Goal: Task Accomplishment & Management: Complete application form

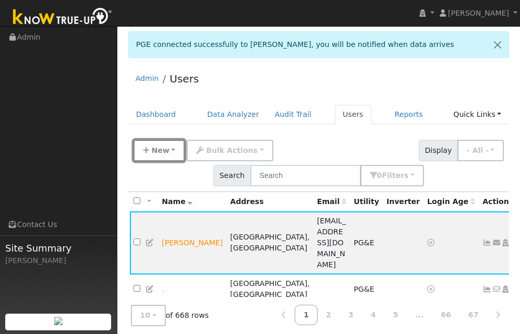
click at [164, 155] on span "New" at bounding box center [160, 150] width 18 height 8
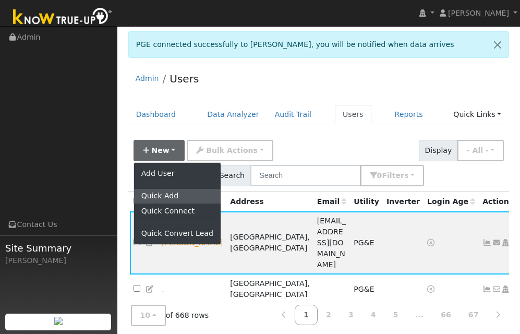
click at [185, 195] on link "Quick Add" at bounding box center [177, 196] width 87 height 15
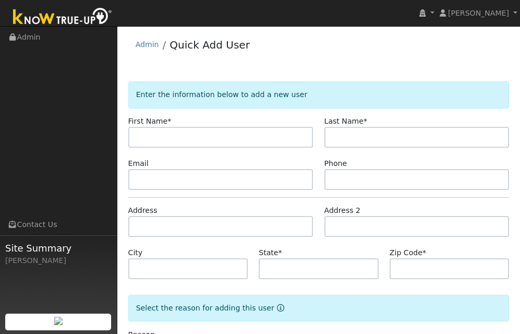
drag, startPoint x: 331, startPoint y: 45, endPoint x: 324, endPoint y: 49, distance: 8.0
click at [331, 45] on div "Admin Quick Add User" at bounding box center [319, 47] width 382 height 32
paste input "Phil"
type input "Phil"
paste input "Newlin"
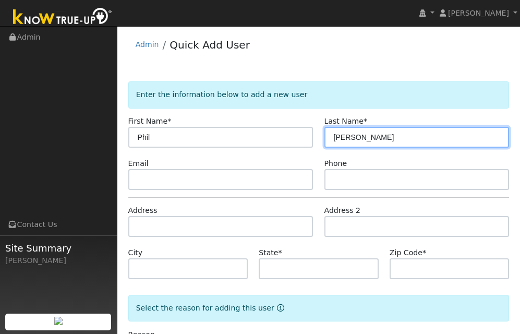
type input "Newlin"
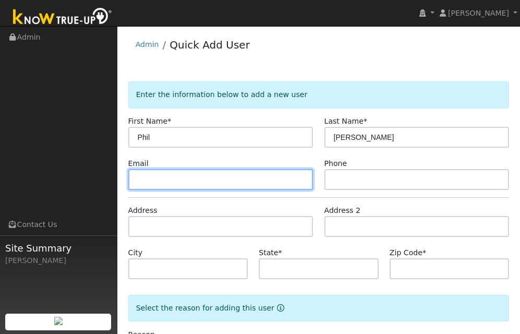
paste input "newlinp@sbcglobal.net"
type input "newlinp@sbcglobal.net"
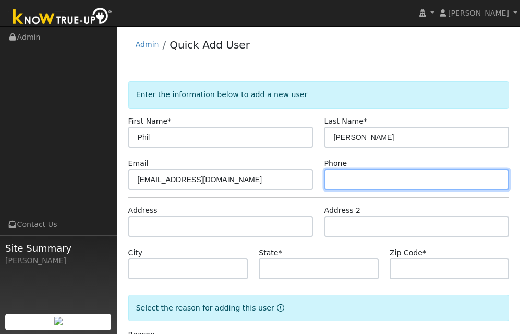
click at [379, 178] on input "text" at bounding box center [417, 179] width 185 height 21
paste input "408-505-5359"
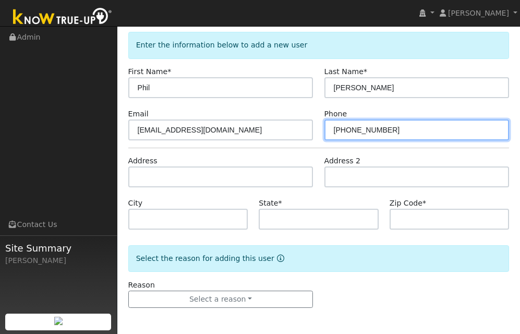
type input "408-505-5359"
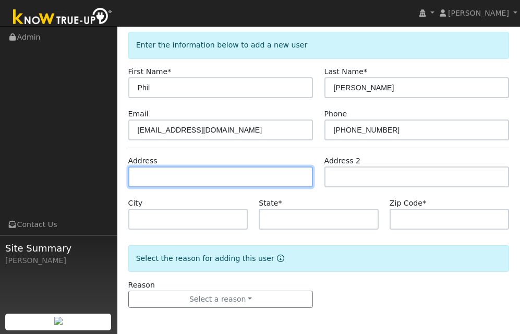
click at [170, 174] on input "text" at bounding box center [220, 177] width 185 height 21
paste input "1980 Andalucia Lane"
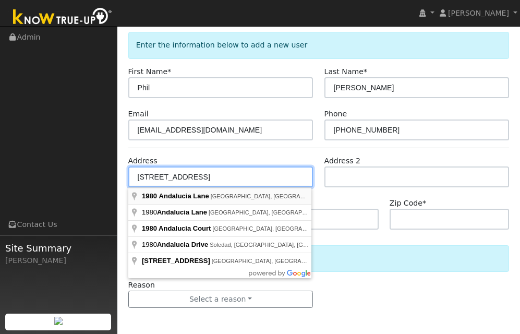
type input "1980 Andalucia Lane"
type input "Brentwood"
type input "CA"
type input "94513"
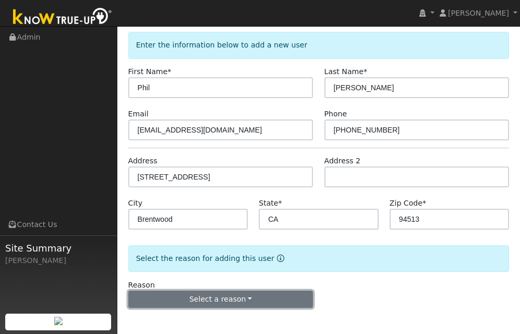
click at [228, 303] on button "Select a reason" at bounding box center [220, 300] width 185 height 18
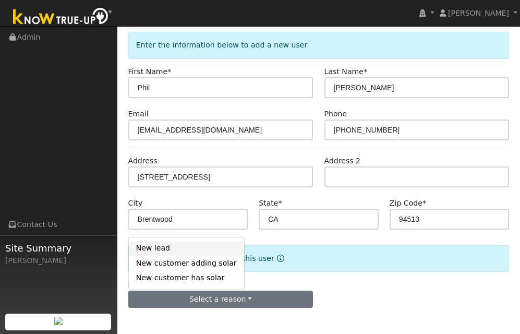
click at [168, 249] on link "New lead" at bounding box center [186, 248] width 115 height 15
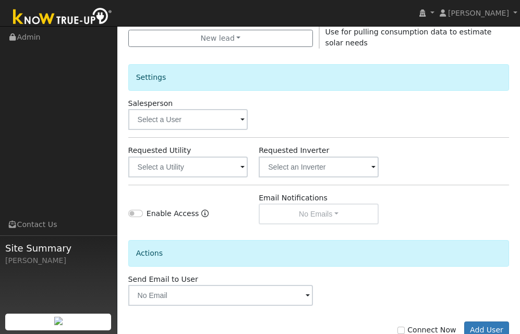
scroll to position [342, 0]
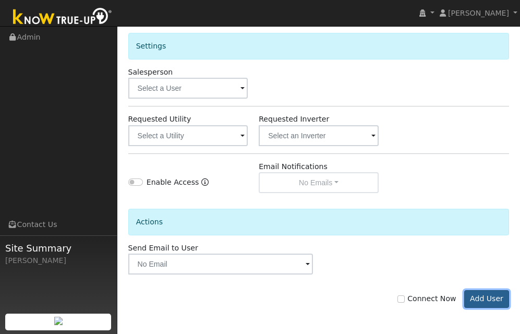
click at [492, 296] on button "Add User" at bounding box center [487, 299] width 45 height 18
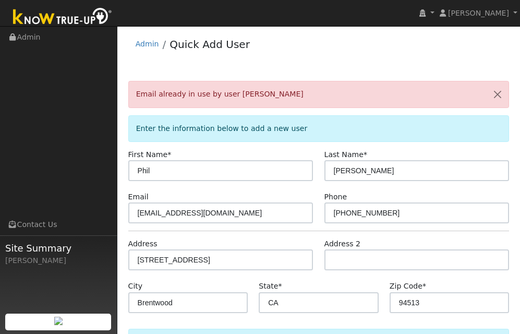
scroll to position [0, 0]
click at [499, 95] on button "button" at bounding box center [498, 95] width 22 height 26
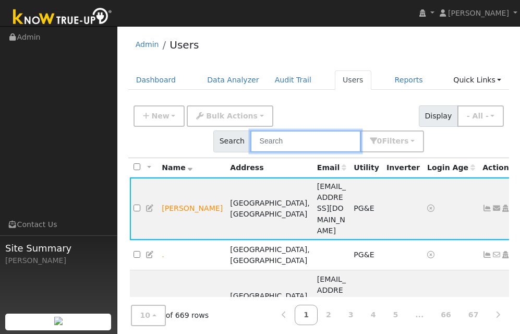
click at [296, 140] on input "text" at bounding box center [306, 140] width 111 height 21
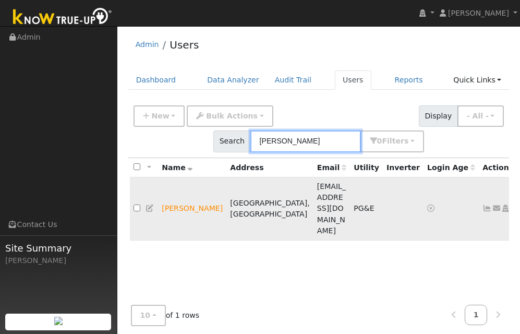
type input "phil newlin"
click at [483, 205] on icon at bounding box center [487, 208] width 9 height 7
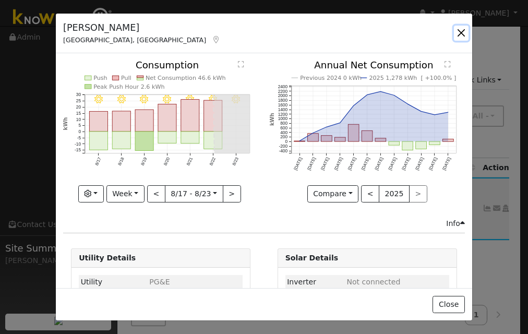
click at [459, 33] on button "button" at bounding box center [461, 33] width 15 height 15
